Goal: Complete application form

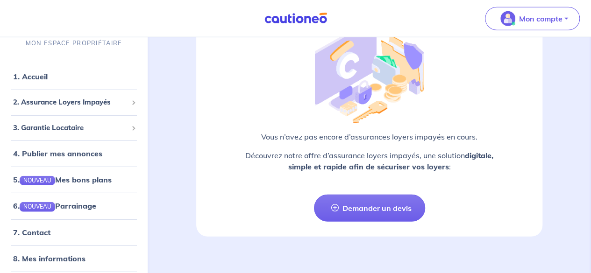
scroll to position [1289, 0]
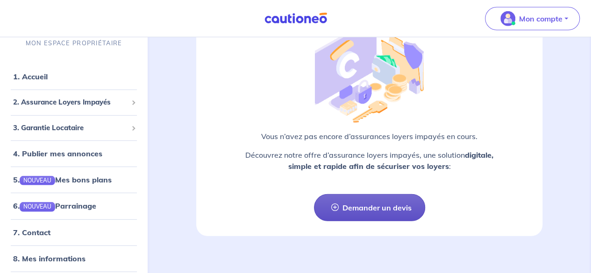
click at [381, 194] on link "Demander un devis" at bounding box center [369, 207] width 111 height 27
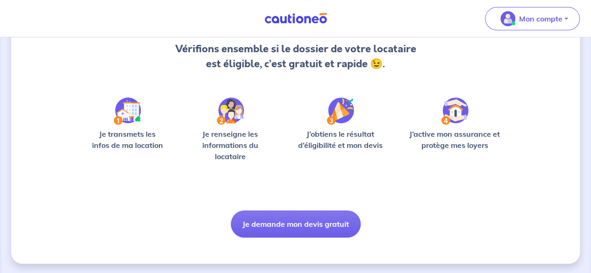
scroll to position [102, 0]
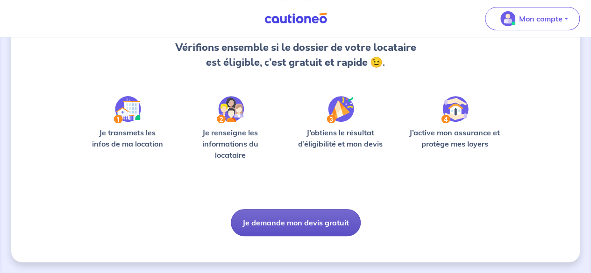
click at [295, 222] on button "Je demande mon devis gratuit" at bounding box center [296, 222] width 130 height 27
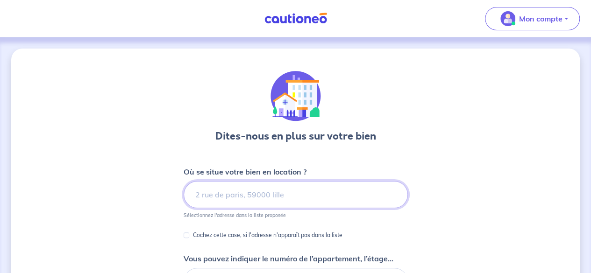
drag, startPoint x: 286, startPoint y: 194, endPoint x: 186, endPoint y: 191, distance: 100.1
click at [186, 191] on input at bounding box center [296, 194] width 224 height 27
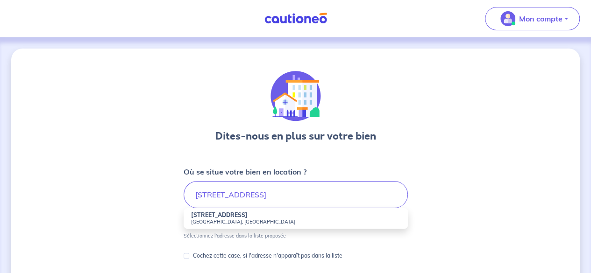
click at [204, 221] on small "[GEOGRAPHIC_DATA], [GEOGRAPHIC_DATA]" at bounding box center [295, 222] width 209 height 7
type input "[STREET_ADDRESS]"
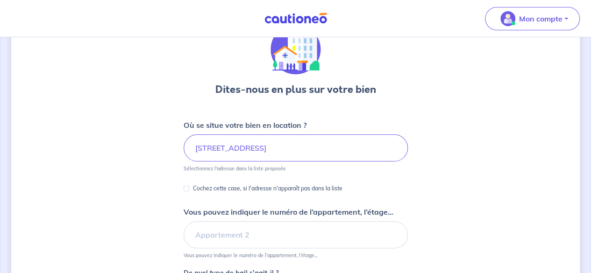
scroll to position [94, 0]
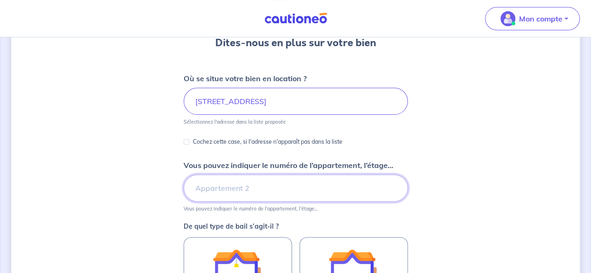
click at [246, 187] on input "Vous pouvez indiquer le numéro de l’appartement, l’étage..." at bounding box center [296, 188] width 224 height 27
type input "5"
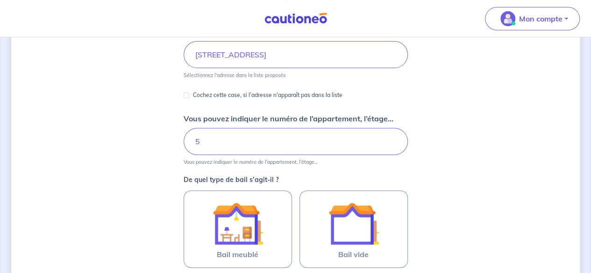
scroll to position [187, 0]
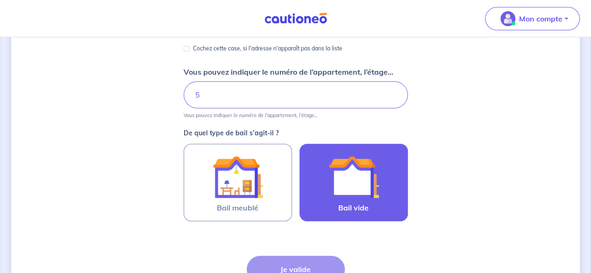
click at [354, 178] on img at bounding box center [354, 177] width 50 height 50
click at [0, 0] on input "Bail vide" at bounding box center [0, 0] width 0 height 0
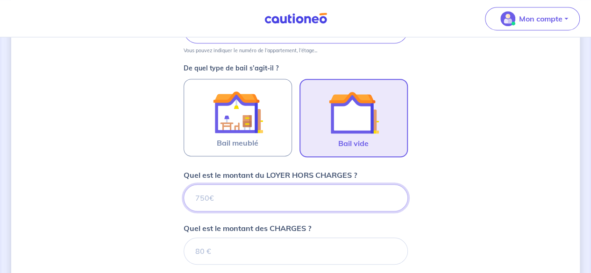
scroll to position [249, 0]
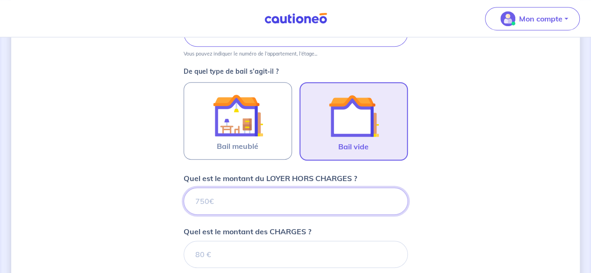
click at [223, 195] on input "Quel est le montant du LOYER HORS CHARGES ?" at bounding box center [296, 201] width 224 height 27
drag, startPoint x: 218, startPoint y: 199, endPoint x: 175, endPoint y: 202, distance: 43.1
click at [175, 201] on div "Dites-nous en plus sur votre bien Où se situe votre bien en location ? [STREET_…" at bounding box center [295, 130] width 569 height 661
type input "500"
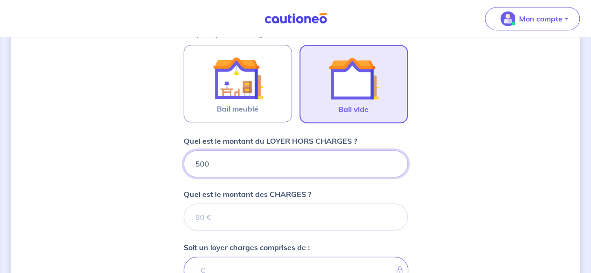
scroll to position [342, 0]
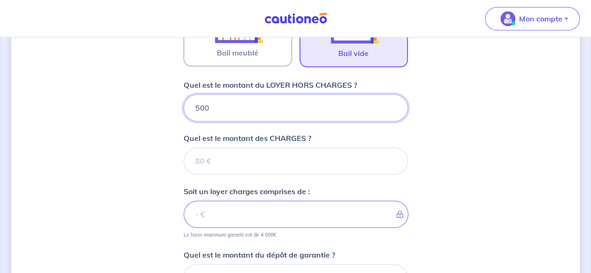
type input "500"
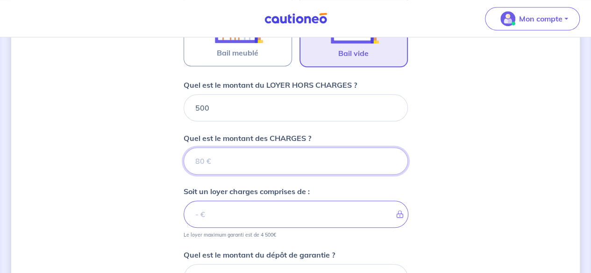
click at [206, 160] on input "Quel est le montant des CHARGES ?" at bounding box center [296, 161] width 224 height 27
type input "40"
type input "540"
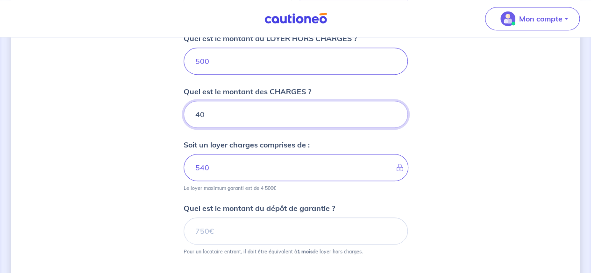
scroll to position [436, 0]
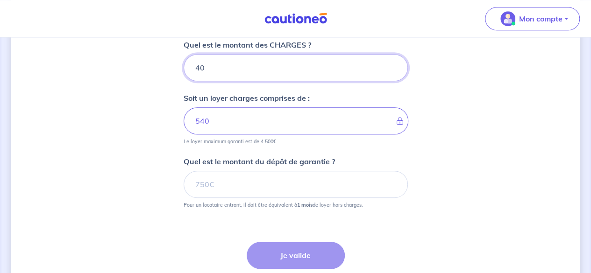
type input "40"
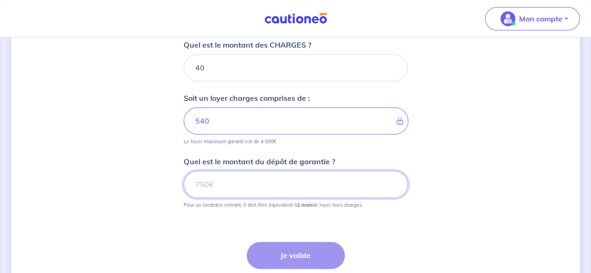
click at [208, 182] on input "Quel est le montant du dépôt de garantie ?" at bounding box center [296, 184] width 224 height 27
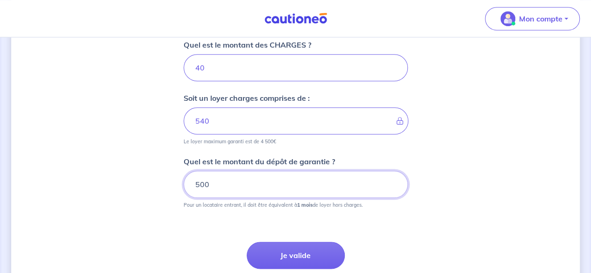
type input "500"
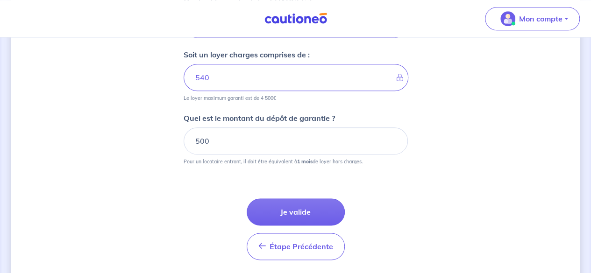
scroll to position [508, 0]
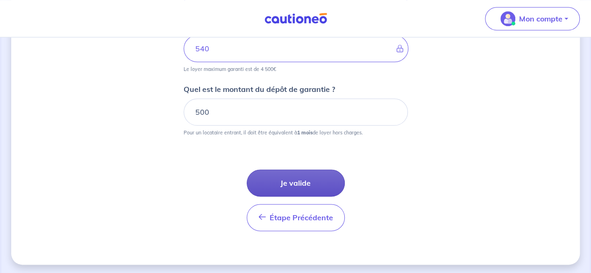
click at [293, 180] on button "Je valide" at bounding box center [296, 183] width 98 height 27
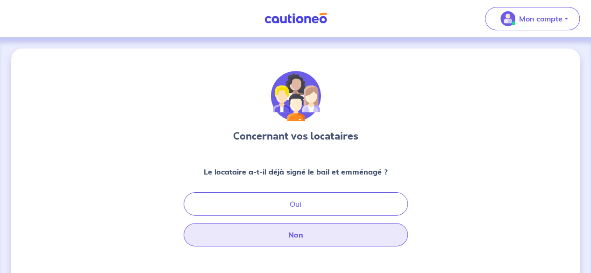
click at [291, 237] on button "Non" at bounding box center [296, 234] width 224 height 23
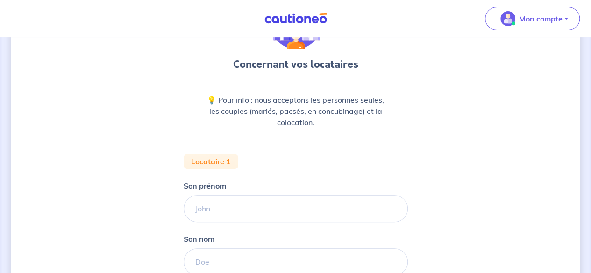
scroll to position [94, 0]
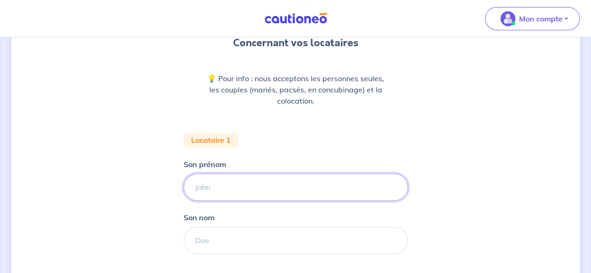
click at [218, 184] on input "Son prénom" at bounding box center [296, 187] width 224 height 27
type input "Mass Shafwan"
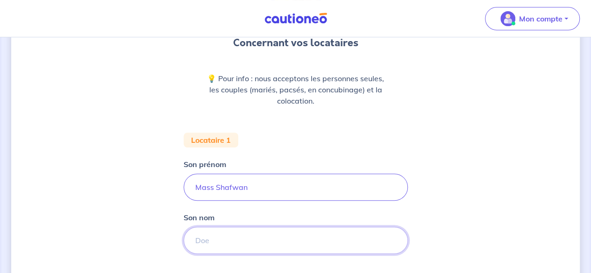
click at [195, 242] on input "Son nom" at bounding box center [296, 240] width 224 height 27
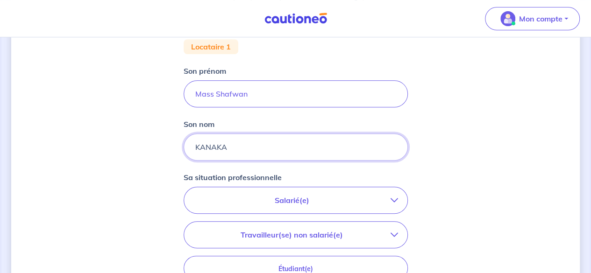
type input "KANAKA"
click at [283, 200] on p "Salarié(e)" at bounding box center [292, 200] width 197 height 11
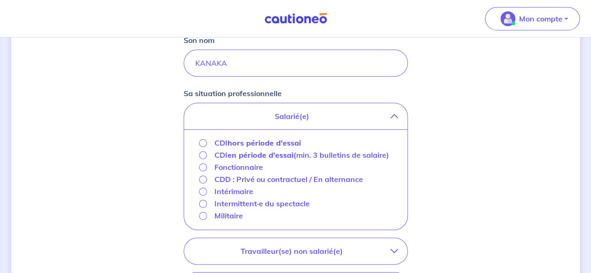
scroll to position [281, 0]
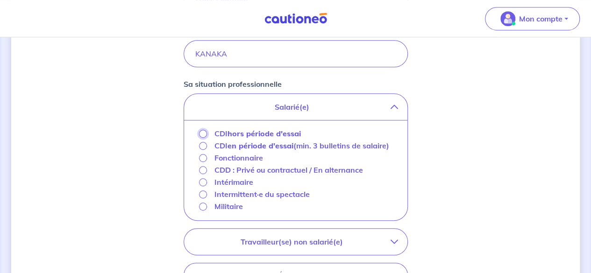
click at [200, 132] on input "CDI hors période d'essai" at bounding box center [203, 134] width 8 height 8
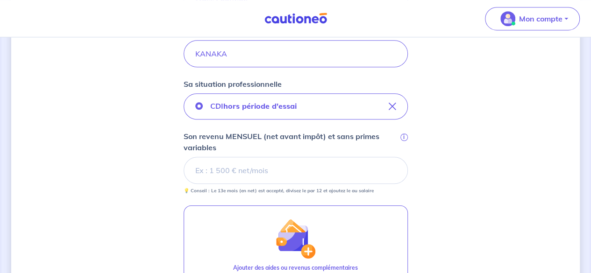
click at [231, 170] on input "Son revenu MENSUEL (net avant impôt) et sans primes variables i" at bounding box center [296, 170] width 224 height 27
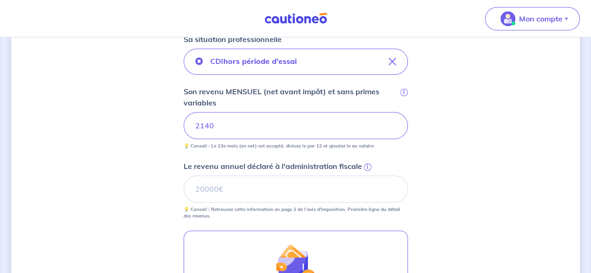
scroll to position [374, 0]
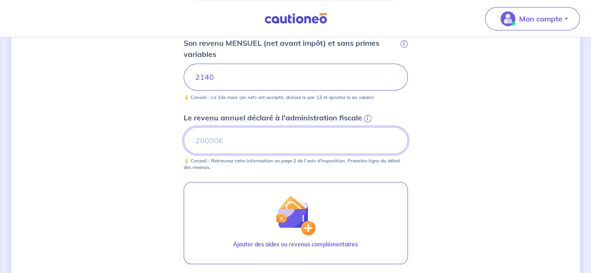
click at [223, 140] on input "Le revenu annuel déclaré à l'administration fiscale i" at bounding box center [296, 140] width 224 height 27
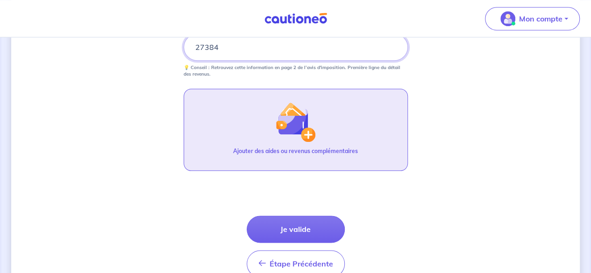
scroll to position [514, 0]
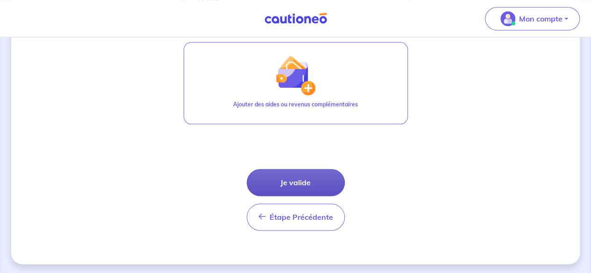
type input "27384"
click at [299, 178] on button "Je valide" at bounding box center [296, 182] width 98 height 27
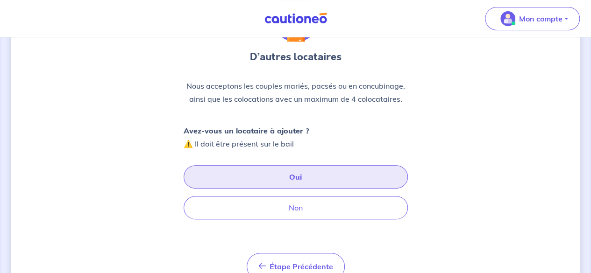
scroll to position [94, 0]
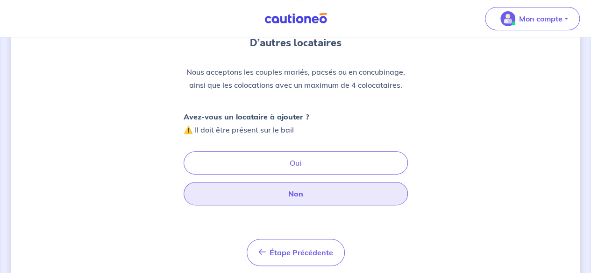
click at [294, 190] on button "Non" at bounding box center [296, 193] width 224 height 23
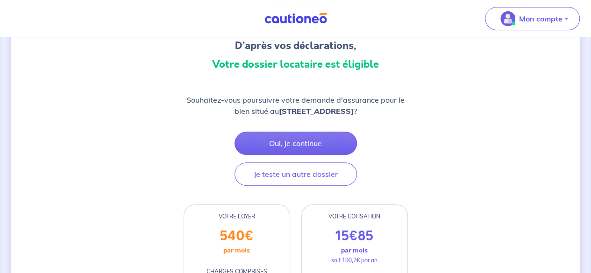
scroll to position [94, 0]
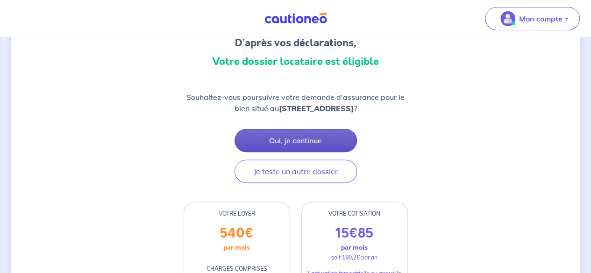
click at [284, 138] on button "Oui, je continue" at bounding box center [296, 140] width 122 height 23
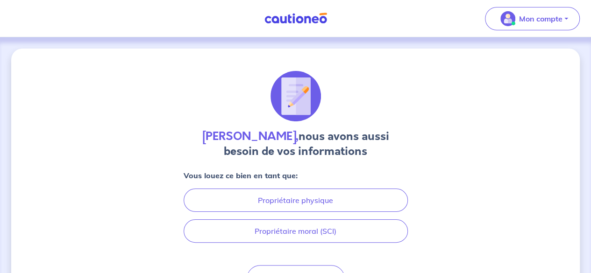
scroll to position [47, 0]
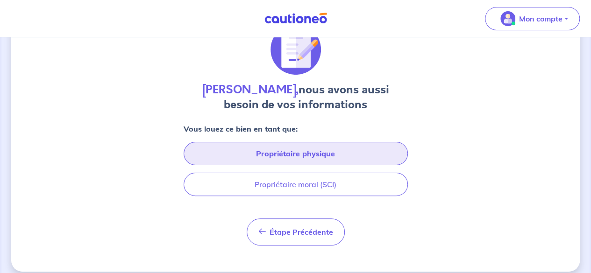
click at [285, 151] on button "Propriétaire physique" at bounding box center [296, 153] width 224 height 23
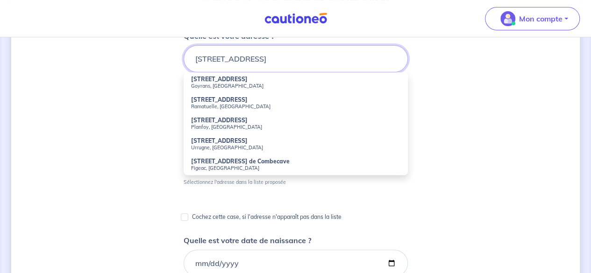
scroll to position [140, 0]
type input "[STREET_ADDRESS]"
click at [182, 217] on input "Cochez cette case, si l'adresse n'apparaît pas dans la liste" at bounding box center [184, 216] width 7 height 7
checkbox input "true"
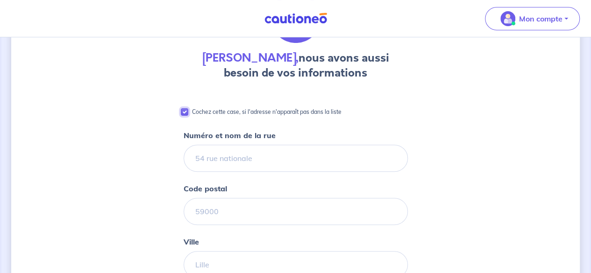
scroll to position [94, 0]
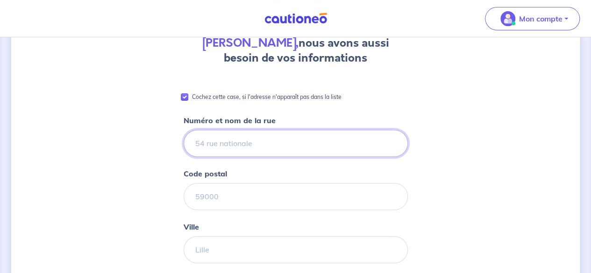
click at [234, 143] on input "Numéro et nom de la rue" at bounding box center [296, 143] width 224 height 27
type input "[STREET_ADDRESS]"
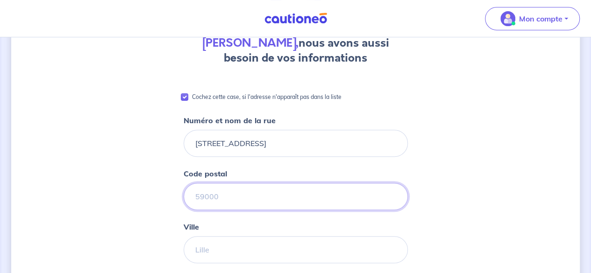
type input "83500"
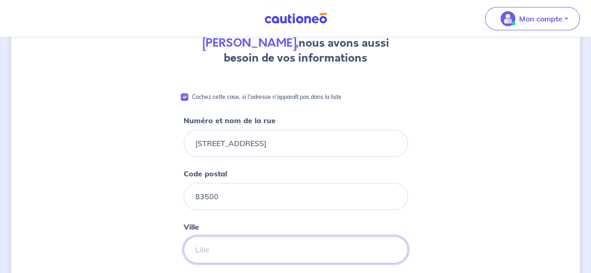
type input "La Seyne sur Mer"
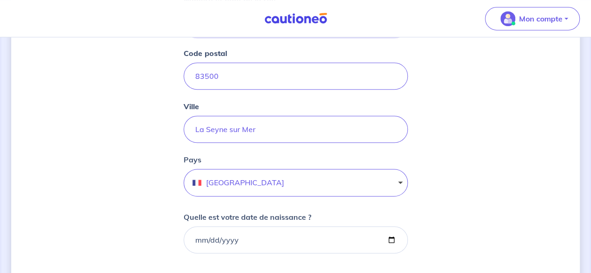
scroll to position [281, 0]
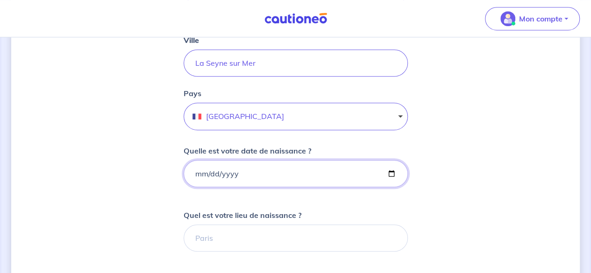
click at [235, 167] on input "Quelle est votre date de naissance ?" at bounding box center [296, 173] width 224 height 27
type input "[DATE]"
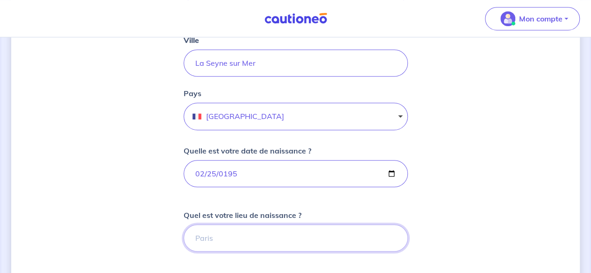
click at [208, 238] on input "Quel est votre lieu de naissance ?" at bounding box center [296, 238] width 224 height 27
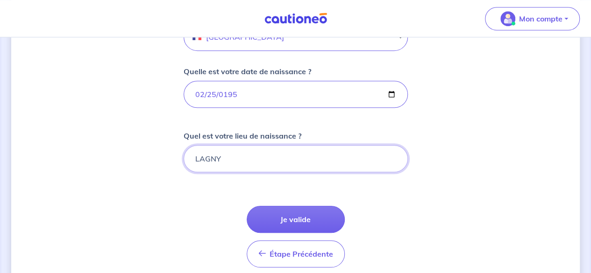
scroll to position [374, 0]
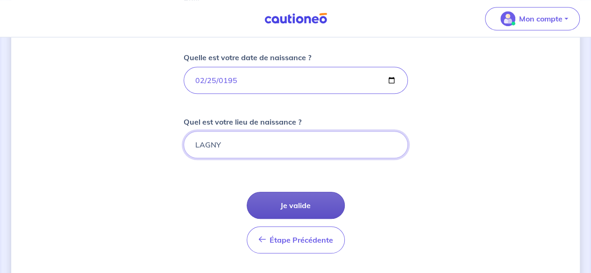
type input "LAGNY"
click at [293, 203] on button "Je valide" at bounding box center [296, 205] width 98 height 27
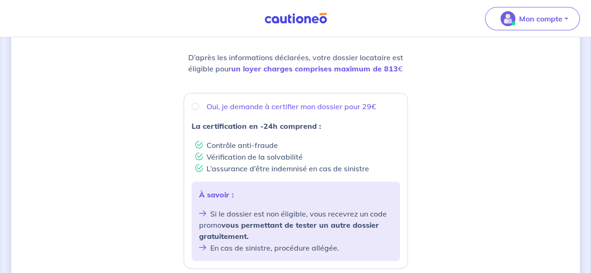
scroll to position [140, 0]
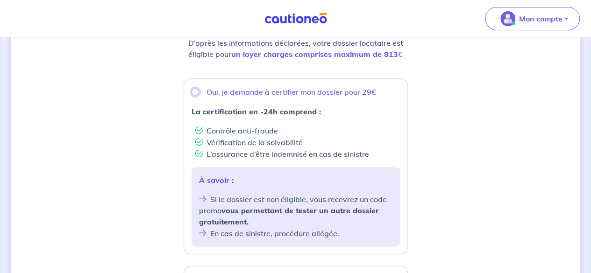
click at [195, 92] on input "Oui, je demande à certifier mon dossier pour 29€" at bounding box center [195, 91] width 7 height 7
radio input "true"
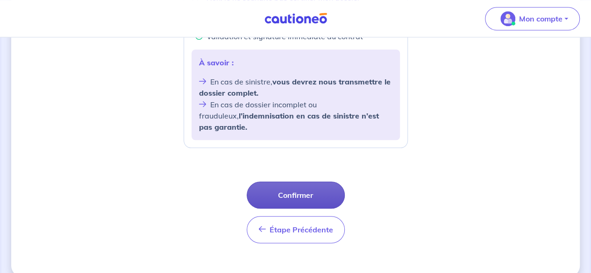
scroll to position [423, 0]
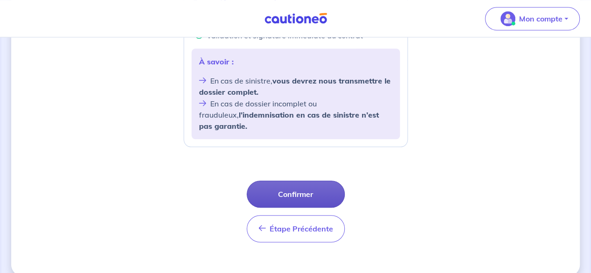
click at [291, 181] on button "Confirmer" at bounding box center [296, 194] width 98 height 27
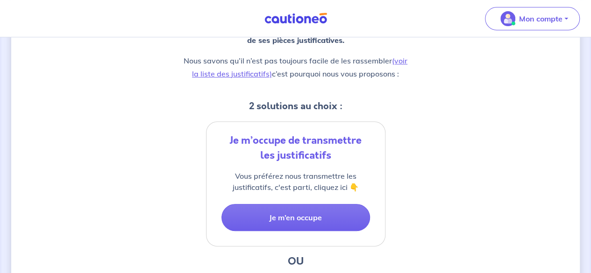
scroll to position [187, 0]
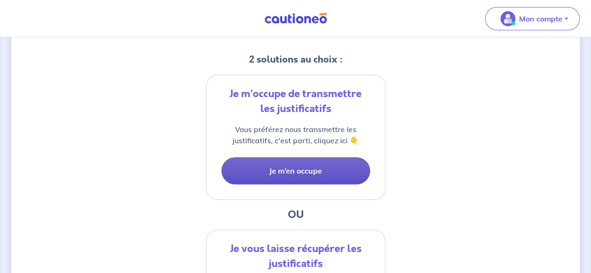
click at [301, 169] on button "Je m’en occupe" at bounding box center [296, 171] width 149 height 27
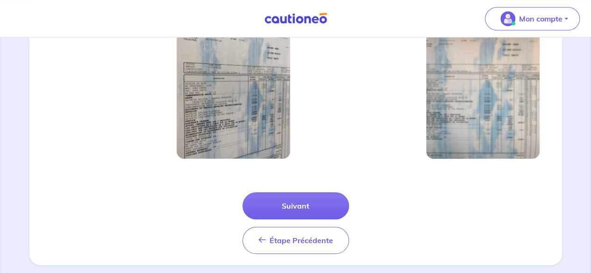
scroll to position [367, 0]
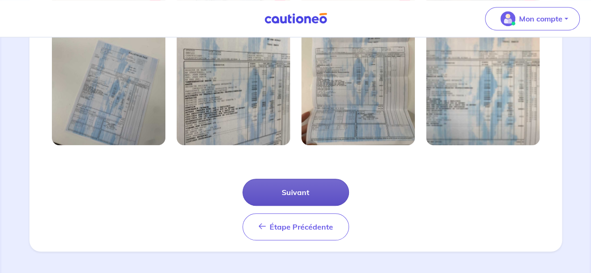
click at [292, 187] on button "Suivant" at bounding box center [296, 192] width 107 height 27
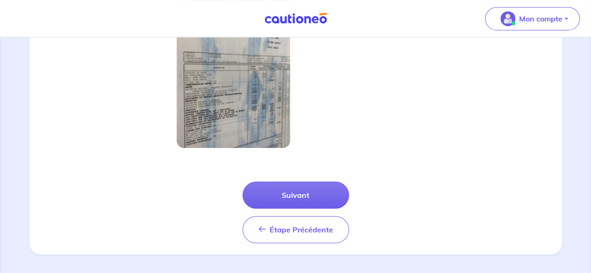
scroll to position [322, 0]
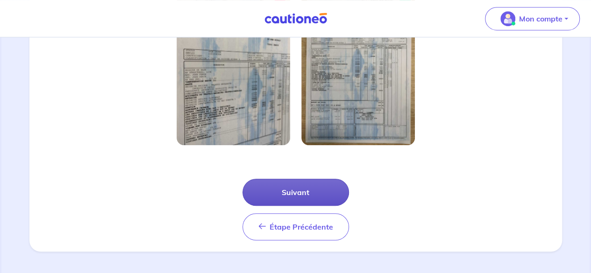
click at [298, 191] on button "Suivant" at bounding box center [296, 192] width 107 height 27
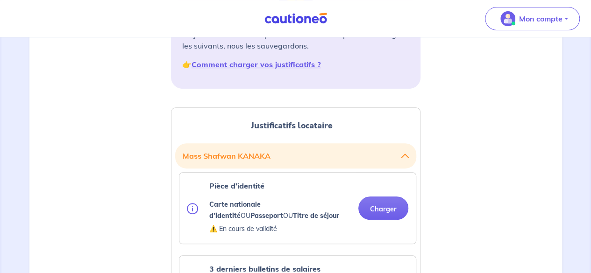
scroll to position [187, 0]
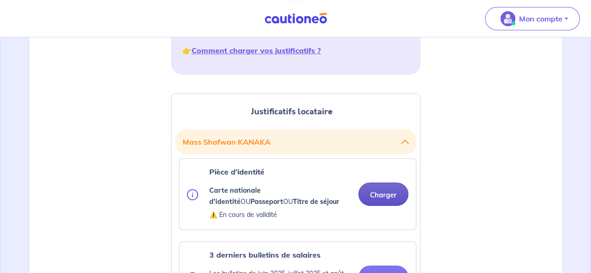
click at [383, 194] on button "Charger" at bounding box center [384, 194] width 50 height 23
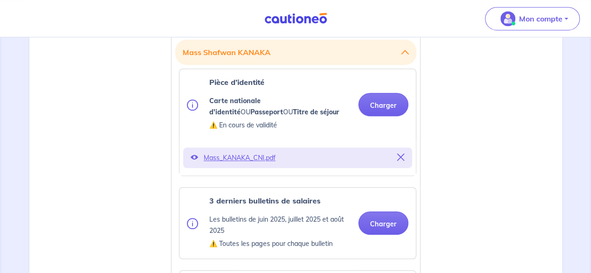
scroll to position [327, 0]
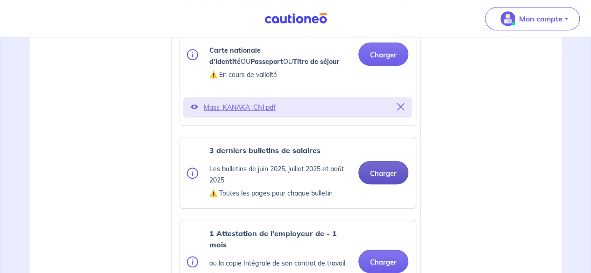
click at [393, 176] on button "Charger" at bounding box center [384, 172] width 50 height 23
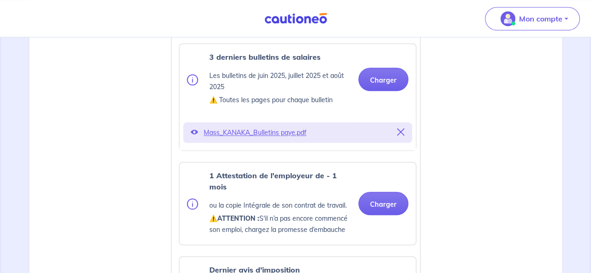
scroll to position [468, 0]
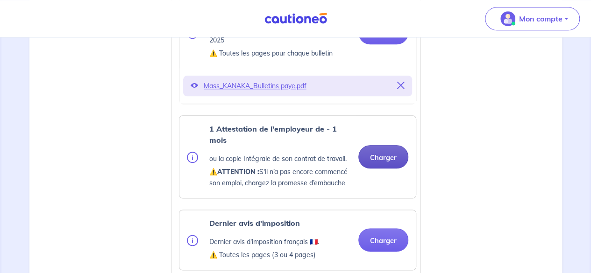
click at [385, 154] on button "Charger" at bounding box center [384, 156] width 50 height 23
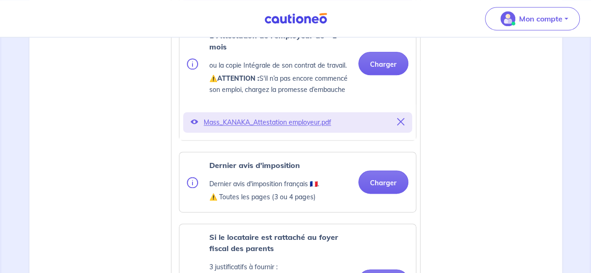
scroll to position [608, 0]
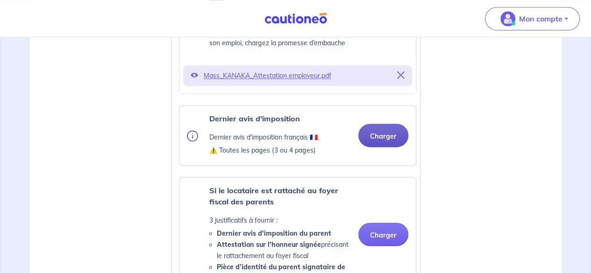
click at [382, 137] on button "Charger" at bounding box center [384, 135] width 50 height 23
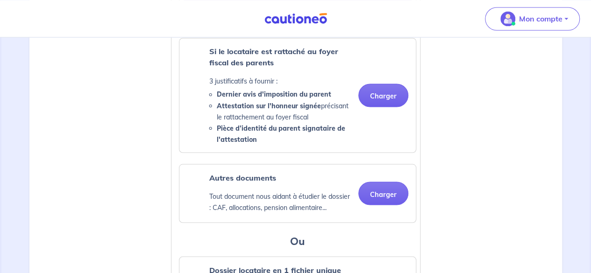
scroll to position [795, 0]
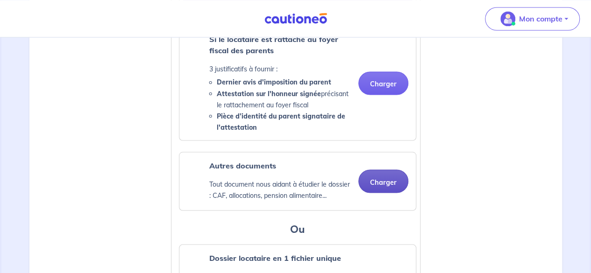
click at [381, 174] on button "Charger" at bounding box center [384, 181] width 50 height 23
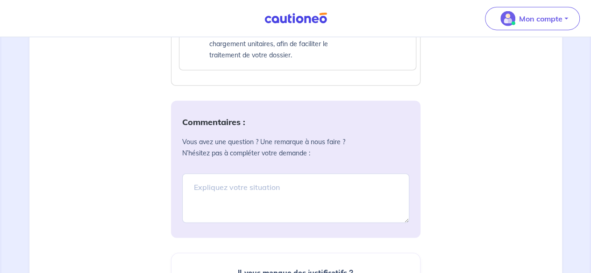
scroll to position [1122, 0]
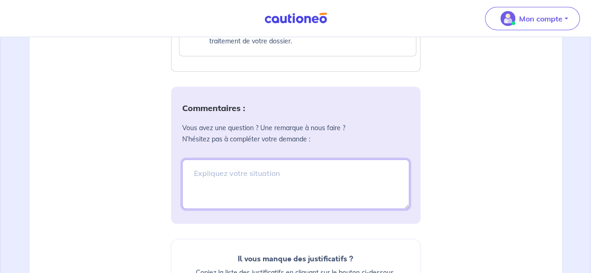
click at [194, 171] on textarea at bounding box center [295, 185] width 227 height 50
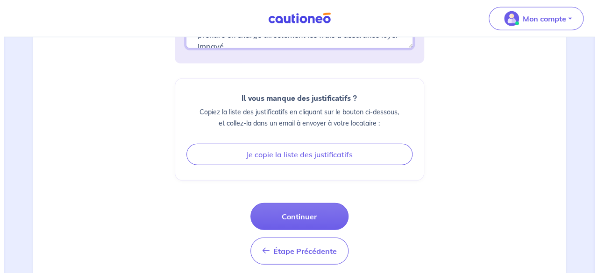
scroll to position [1293, 0]
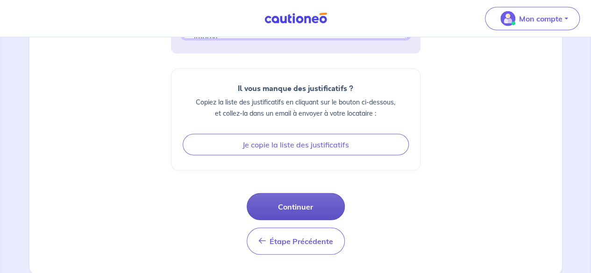
type textarea "Monsieur [PERSON_NAME] a déjà obtenu un accord de garantie de votre organisme (…"
click at [295, 201] on button "Continuer" at bounding box center [296, 207] width 98 height 27
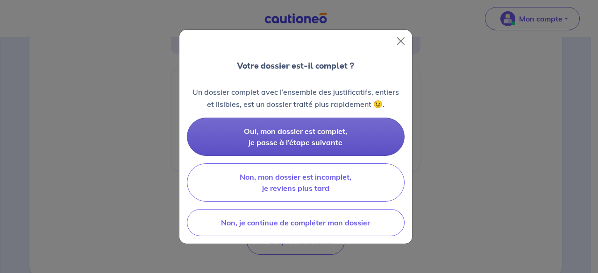
click at [281, 132] on span "Oui, mon dossier est complet, je passe à l’étape suivante" at bounding box center [295, 137] width 103 height 21
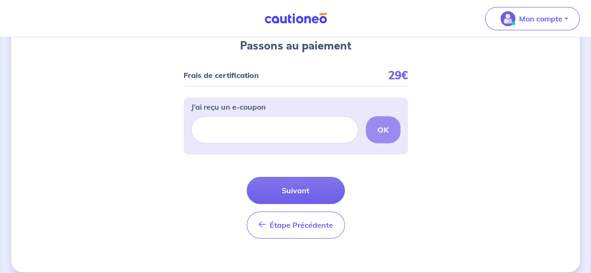
scroll to position [116, 0]
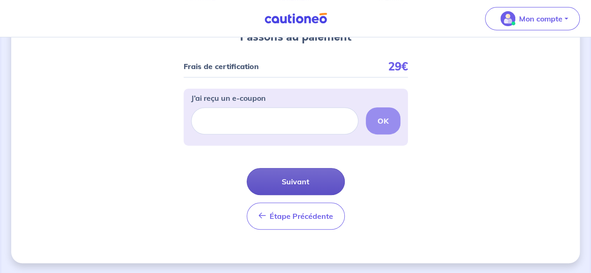
click at [297, 181] on button "Suivant" at bounding box center [296, 181] width 98 height 27
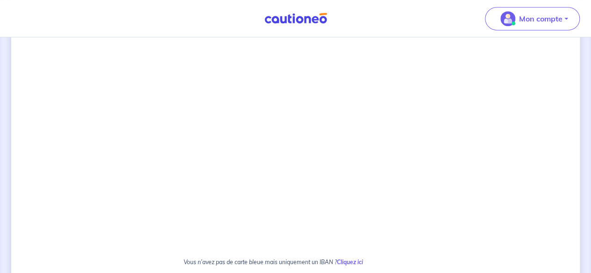
scroll to position [234, 0]
click at [353, 259] on strong "Cliquez ici" at bounding box center [350, 258] width 26 height 7
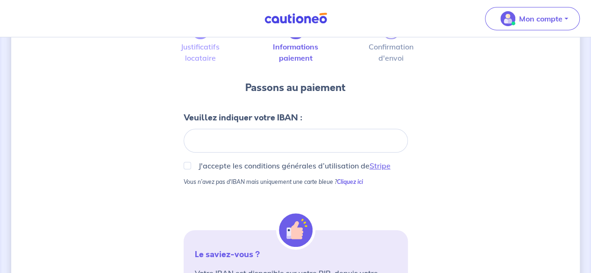
scroll to position [50, 0]
click at [186, 166] on input "J'accepte les conditions générales d’utilisation de Stripe" at bounding box center [187, 165] width 7 height 7
checkbox input "true"
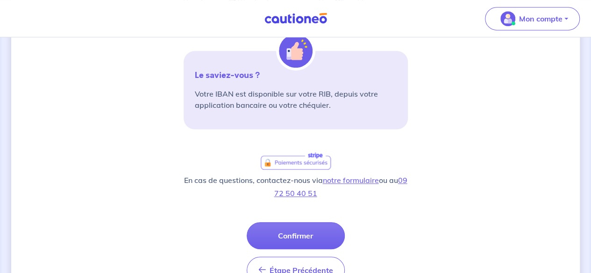
scroll to position [237, 0]
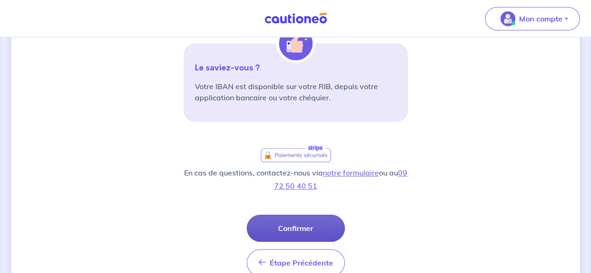
click at [293, 226] on button "Confirmer" at bounding box center [296, 228] width 98 height 27
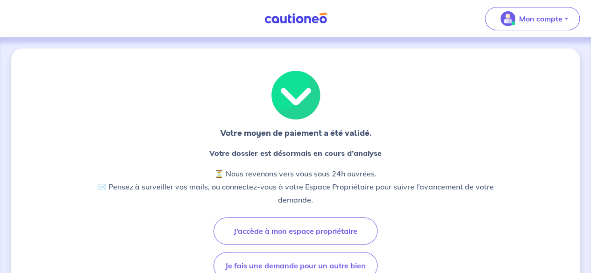
scroll to position [47, 0]
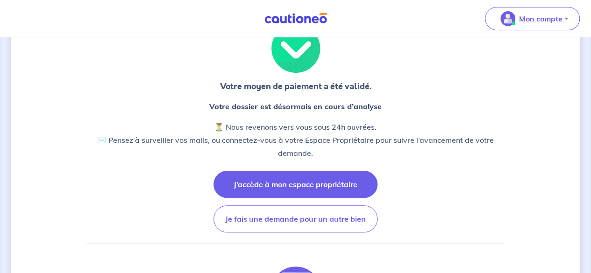
click at [288, 186] on button "J’accède à mon espace propriétaire" at bounding box center [296, 184] width 164 height 27
